Goal: Task Accomplishment & Management: Complete application form

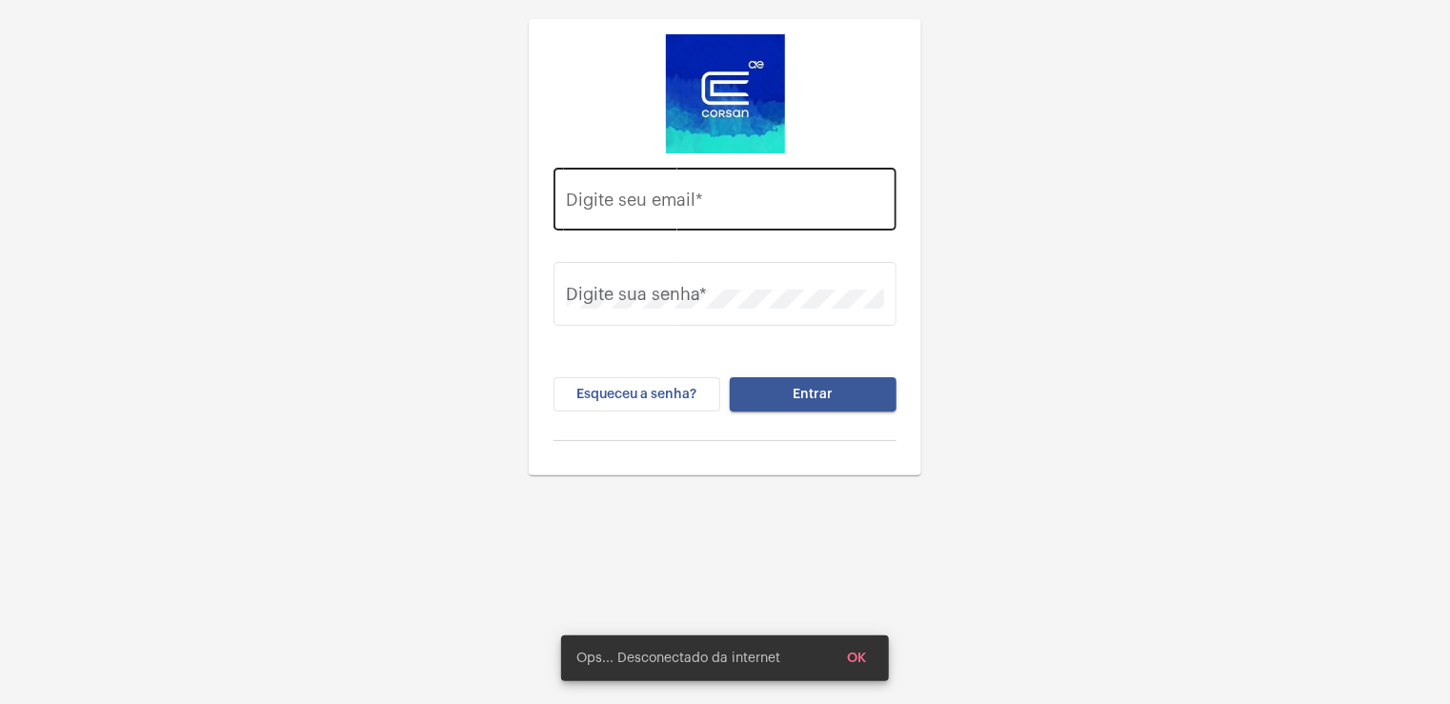
click at [628, 194] on input "Digite seu email *" at bounding box center [725, 203] width 317 height 19
type input "[EMAIL_ADDRESS][PERSON_NAME][DOMAIN_NAME]"
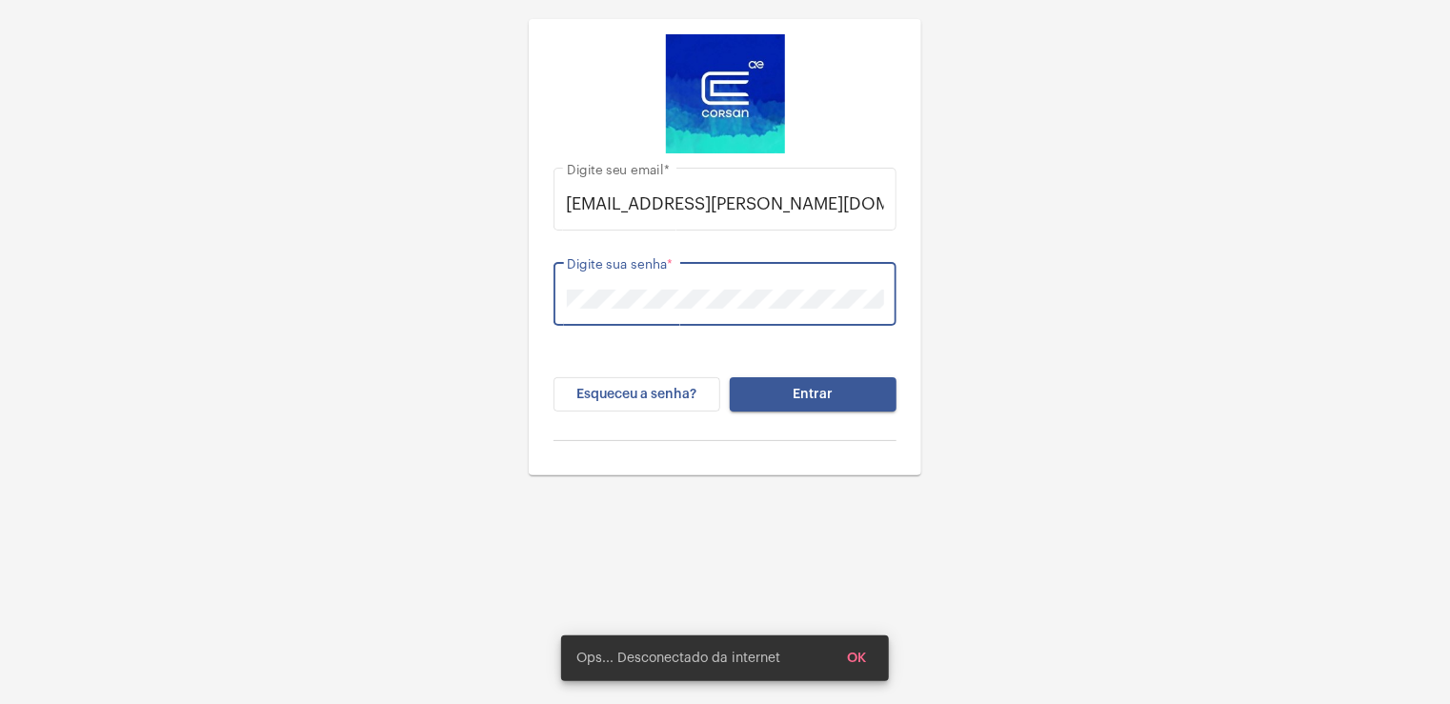
click at [730, 377] on button "Entrar" at bounding box center [813, 394] width 167 height 34
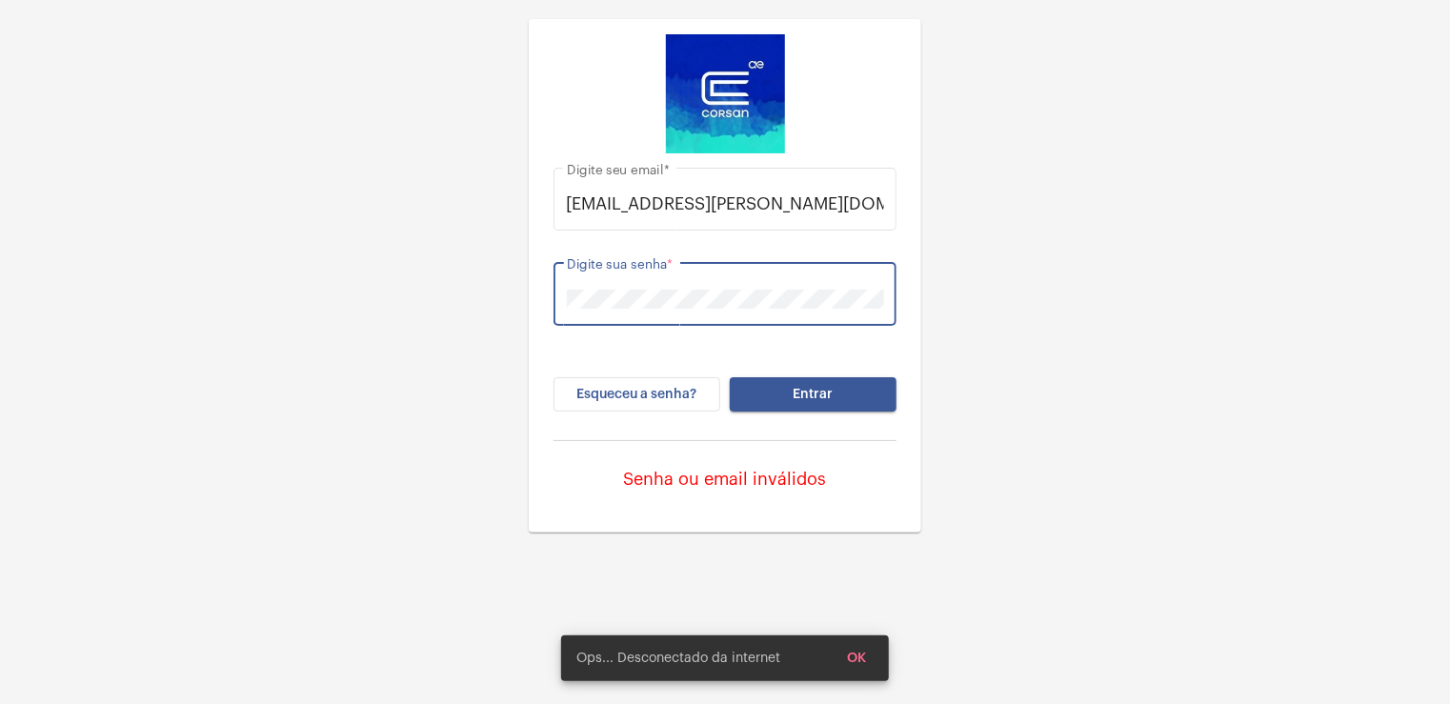
click at [730, 377] on button "Entrar" at bounding box center [813, 394] width 167 height 34
